Goal: Task Accomplishment & Management: Use online tool/utility

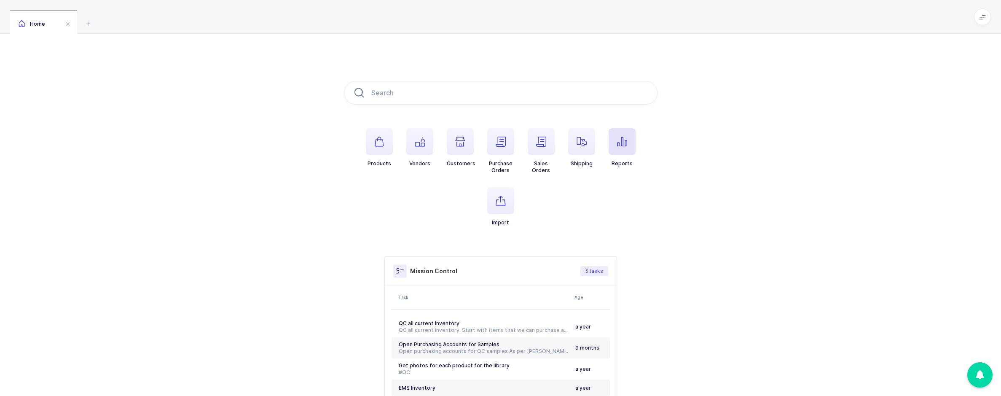
click at [613, 138] on span "button" at bounding box center [622, 141] width 27 height 27
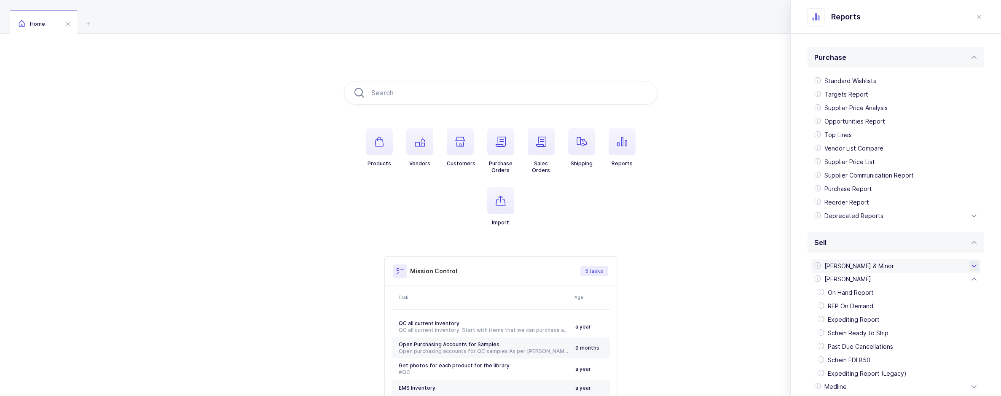
click at [849, 266] on div "[PERSON_NAME] & Minor" at bounding box center [896, 265] width 170 height 13
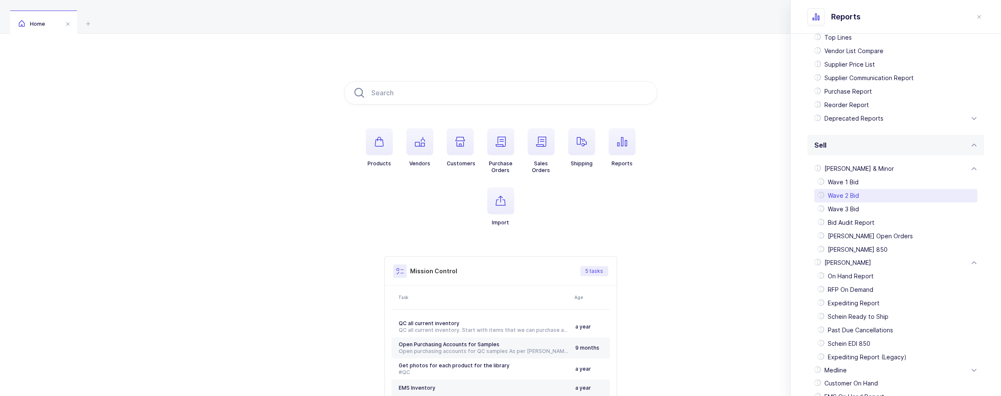
scroll to position [150, 0]
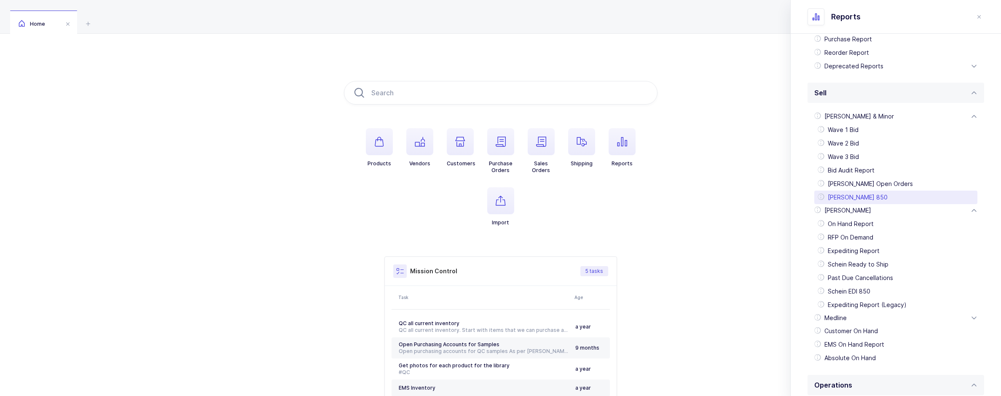
click at [854, 197] on div "[PERSON_NAME] 850" at bounding box center [896, 197] width 163 height 13
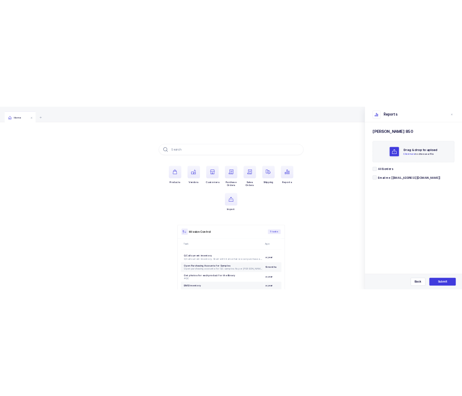
scroll to position [0, 0]
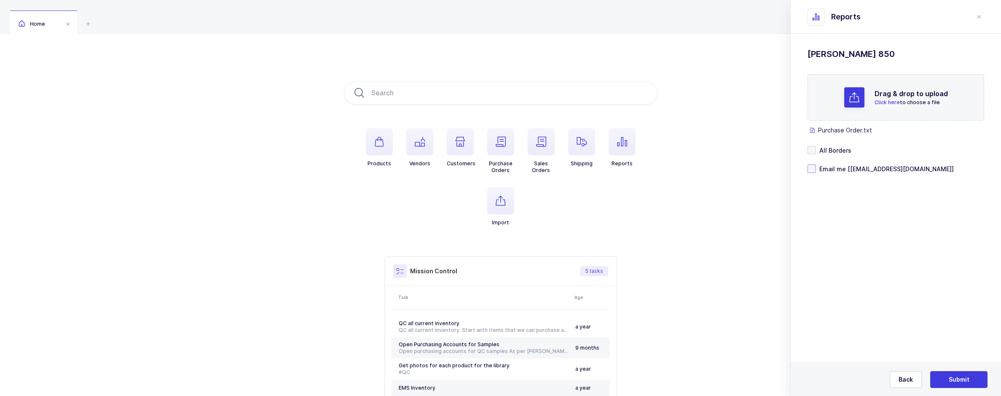
click at [813, 170] on span at bounding box center [812, 168] width 8 height 8
click at [816, 164] on input "Email me [[EMAIL_ADDRESS][DOMAIN_NAME]]" at bounding box center [816, 164] width 0 height 0
click at [954, 375] on span "Submit" at bounding box center [959, 379] width 21 height 8
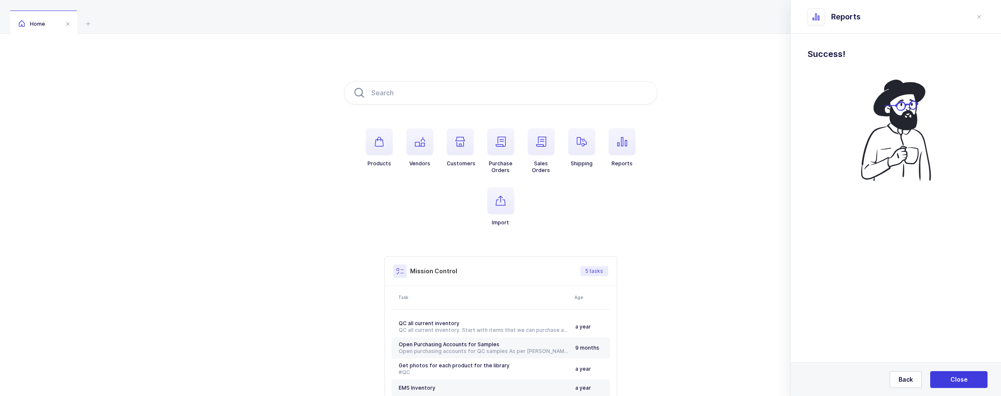
click at [946, 388] on div "Back Close" at bounding box center [896, 379] width 210 height 34
click at [946, 384] on button "Close" at bounding box center [958, 379] width 57 height 17
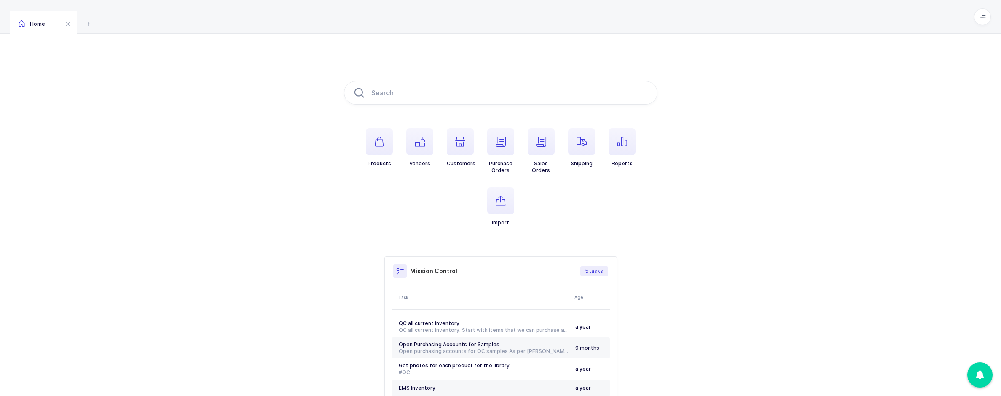
click at [270, 349] on div "Products Vendors Customers Purchase Orders Sales Orders Shipping Reports Import…" at bounding box center [500, 253] width 1001 height 438
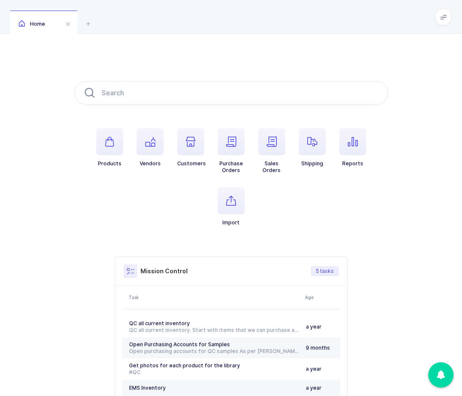
click at [354, 144] on icon "button" at bounding box center [352, 142] width 10 height 10
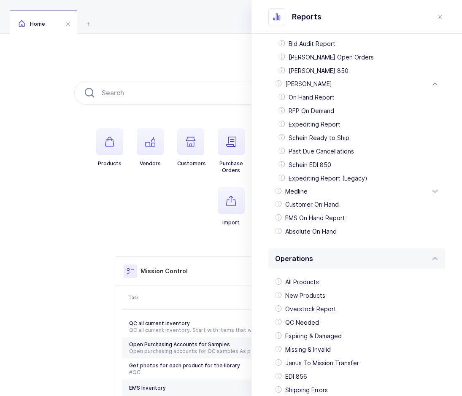
scroll to position [324, 0]
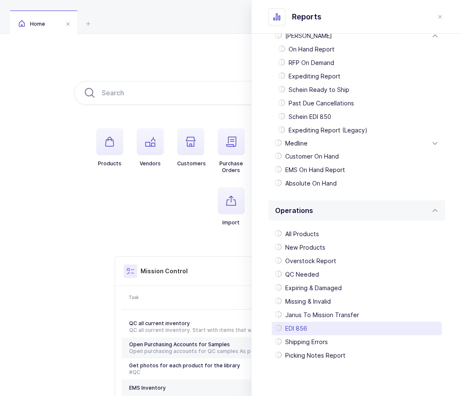
click at [314, 327] on div "EDI 856" at bounding box center [357, 328] width 170 height 13
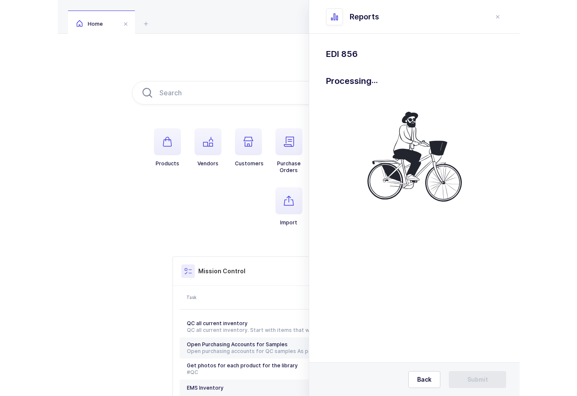
scroll to position [0, 0]
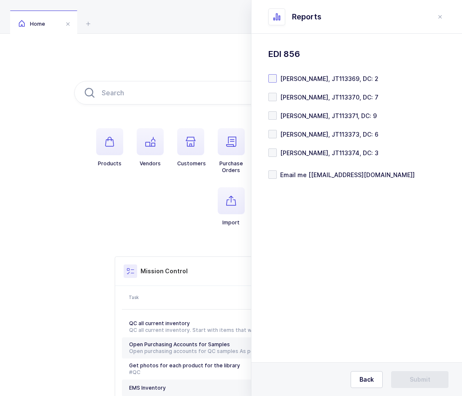
click at [273, 79] on span at bounding box center [272, 78] width 8 height 8
click at [277, 74] on input "[PERSON_NAME], JT113369, DC: 2" at bounding box center [277, 74] width 0 height 0
click at [306, 177] on span "Email me [[EMAIL_ADDRESS][DOMAIN_NAME]]" at bounding box center [346, 175] width 138 height 8
click at [277, 170] on input "Email me [[EMAIL_ADDRESS][DOMAIN_NAME]]" at bounding box center [277, 170] width 0 height 0
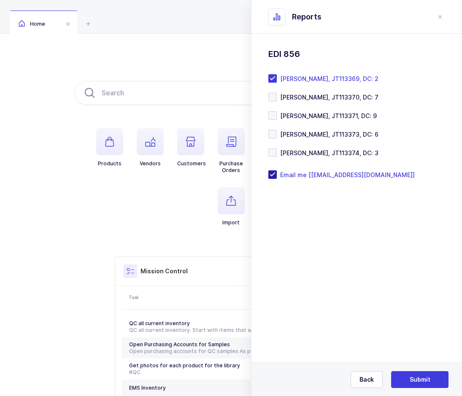
click at [269, 174] on span at bounding box center [272, 174] width 8 height 8
click at [277, 170] on input "Email me [[EMAIL_ADDRESS][DOMAIN_NAME]]" at bounding box center [277, 170] width 0 height 0
click at [412, 378] on span "Submit" at bounding box center [419, 379] width 21 height 8
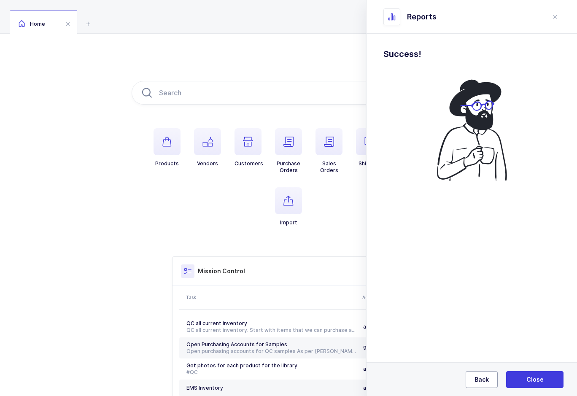
click at [488, 382] on span "Back" at bounding box center [481, 379] width 14 height 8
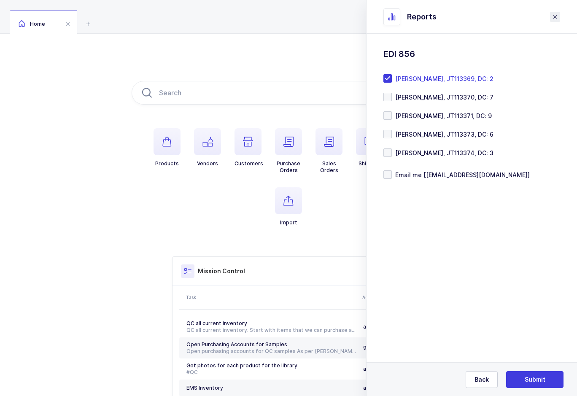
drag, startPoint x: 556, startPoint y: 18, endPoint x: 331, endPoint y: 14, distance: 224.7
click at [555, 18] on icon "close drawer" at bounding box center [554, 16] width 7 height 7
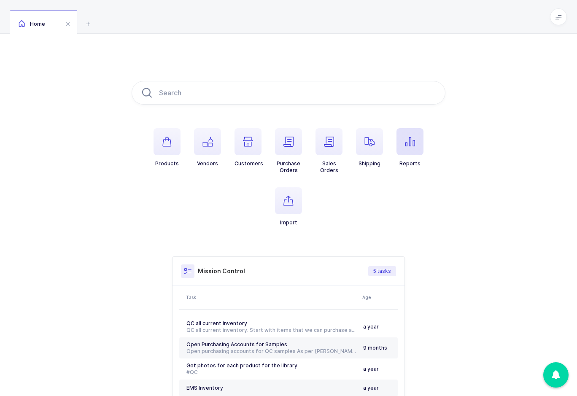
click at [403, 142] on span "button" at bounding box center [409, 141] width 27 height 27
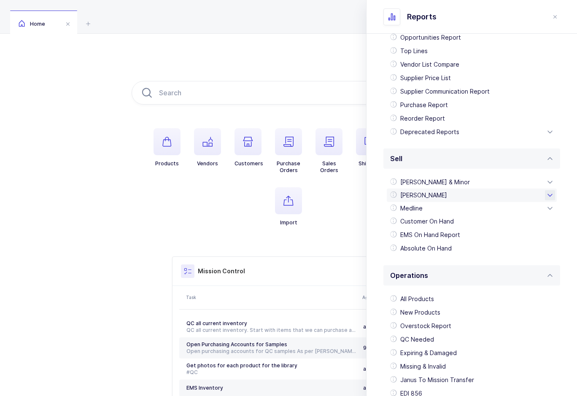
scroll to position [149, 0]
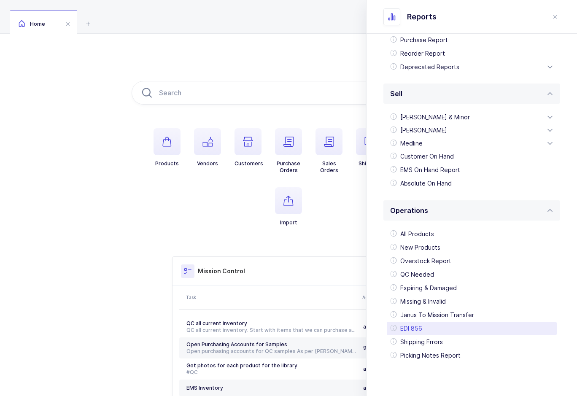
click at [424, 328] on div "EDI 856" at bounding box center [472, 328] width 170 height 13
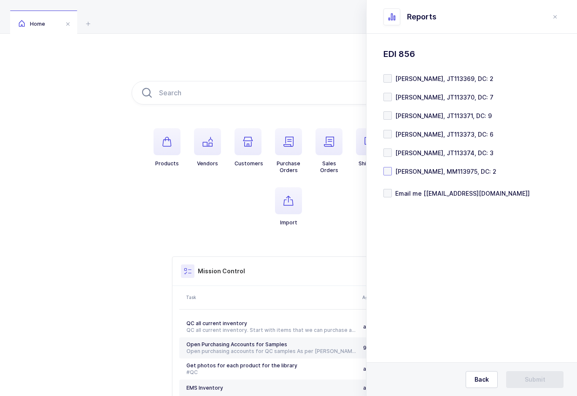
click at [405, 168] on span "[PERSON_NAME], MM113975, DC: 2" at bounding box center [444, 171] width 105 height 8
click at [392, 167] on input "[PERSON_NAME], MM113975, DC: 2" at bounding box center [392, 167] width 0 height 0
click at [524, 374] on button "Submit" at bounding box center [534, 379] width 57 height 17
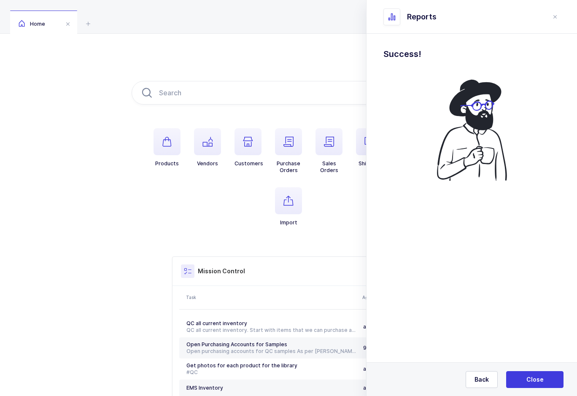
click at [549, 16] on div "Reports" at bounding box center [466, 16] width 167 height 17
click at [552, 16] on icon "close drawer" at bounding box center [554, 16] width 7 height 7
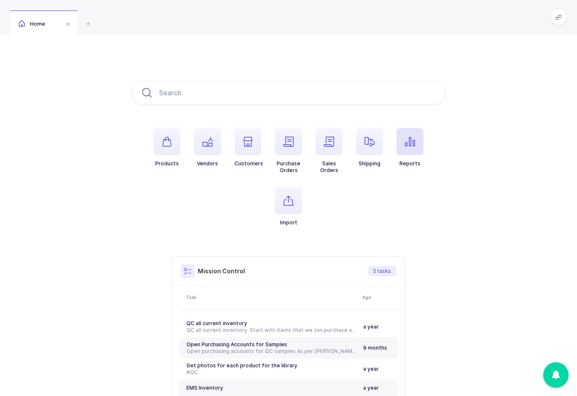
click at [407, 158] on button "Reports" at bounding box center [409, 147] width 27 height 39
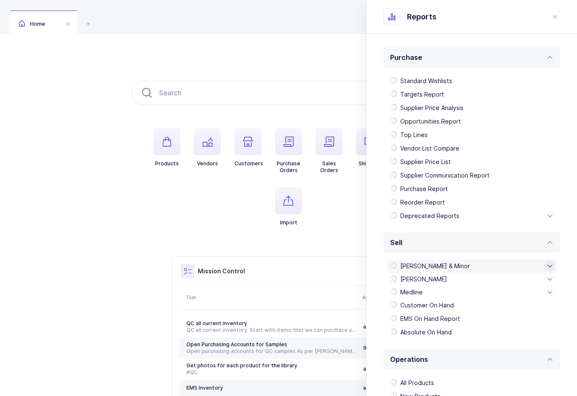
click at [456, 266] on div "[PERSON_NAME] & Minor" at bounding box center [472, 265] width 170 height 13
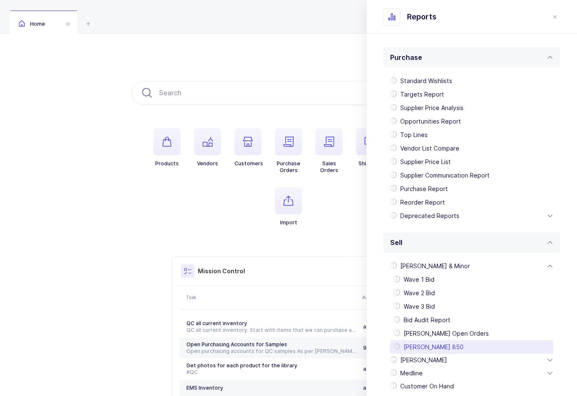
click at [433, 341] on div "[PERSON_NAME] 850" at bounding box center [471, 346] width 163 height 13
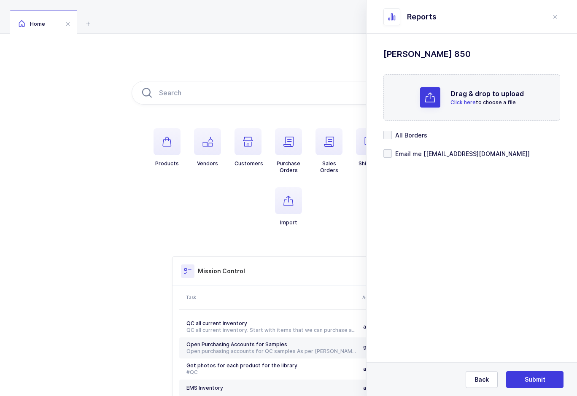
click at [442, 96] on div "Drag & drop to upload Click here to choose a file" at bounding box center [471, 97] width 177 height 46
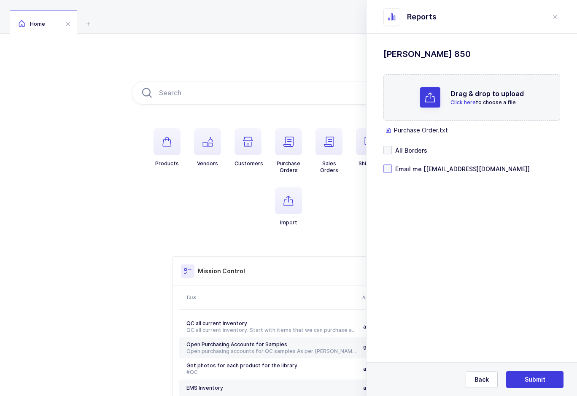
click at [393, 166] on span "Email me [[EMAIL_ADDRESS][DOMAIN_NAME]]" at bounding box center [461, 169] width 138 height 8
click at [392, 164] on input "Email me [[EMAIL_ADDRESS][DOMAIN_NAME]]" at bounding box center [392, 164] width 0 height 0
click at [546, 374] on button "Submit" at bounding box center [534, 379] width 57 height 17
